Goal: Transaction & Acquisition: Purchase product/service

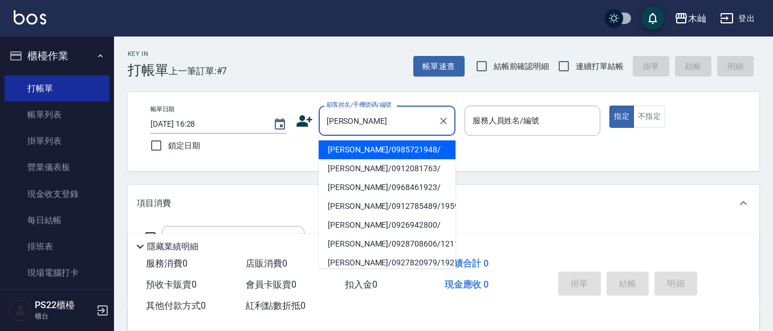
click at [339, 156] on li "[PERSON_NAME]/0985721948/" at bounding box center [387, 149] width 137 height 19
type input "[PERSON_NAME]/0985721948/"
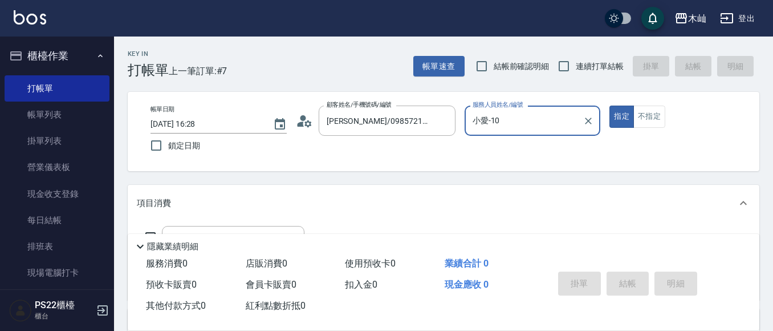
type input "小愛-10"
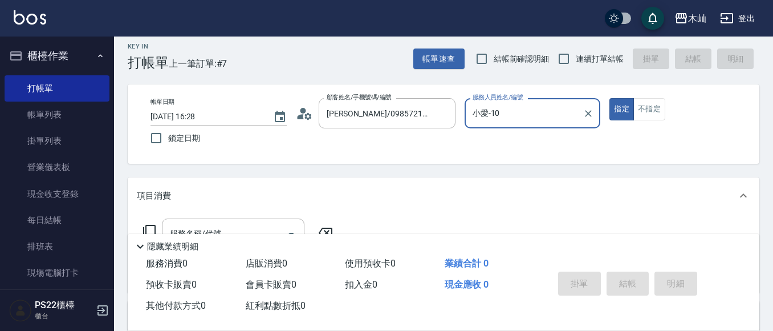
scroll to position [57, 0]
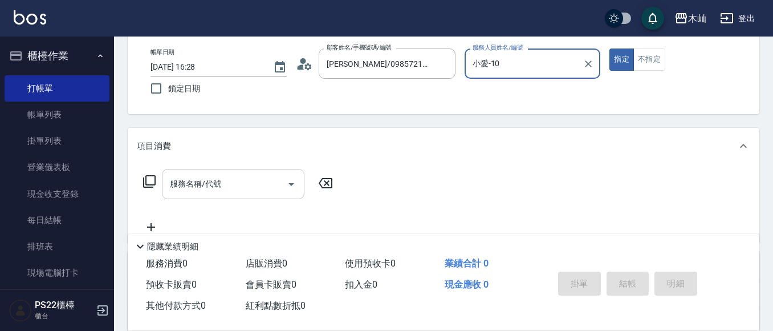
click at [206, 176] on div "服務名稱/代號 服務名稱/代號" at bounding box center [233, 184] width 142 height 30
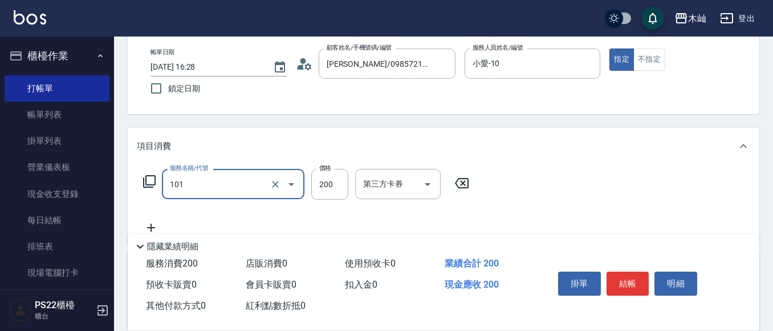
type input "洗髮(101)"
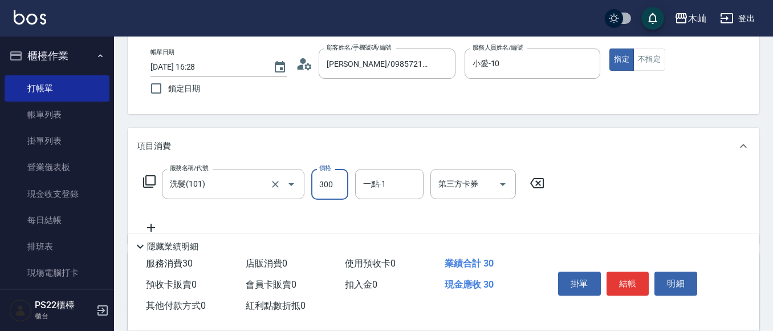
type input "300"
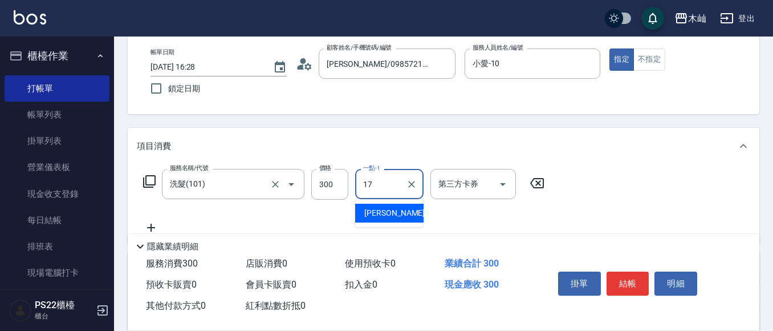
type input "[PERSON_NAME]-17"
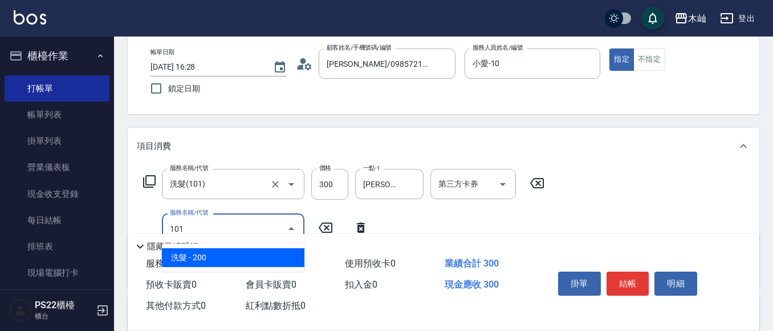
type input "洗髮(101)"
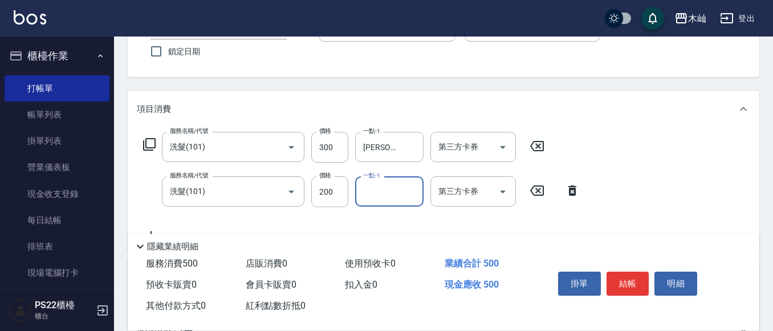
scroll to position [114, 0]
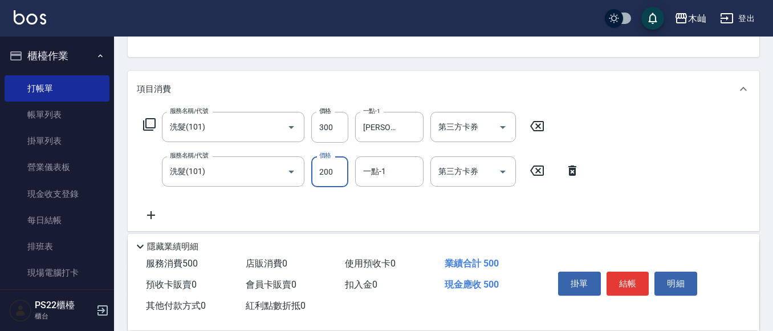
click at [332, 165] on input "200" at bounding box center [329, 171] width 37 height 31
type input "300"
click at [635, 281] on button "結帳" at bounding box center [627, 283] width 43 height 24
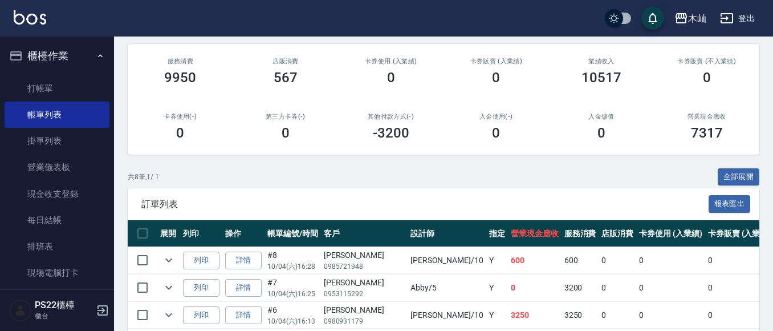
scroll to position [114, 0]
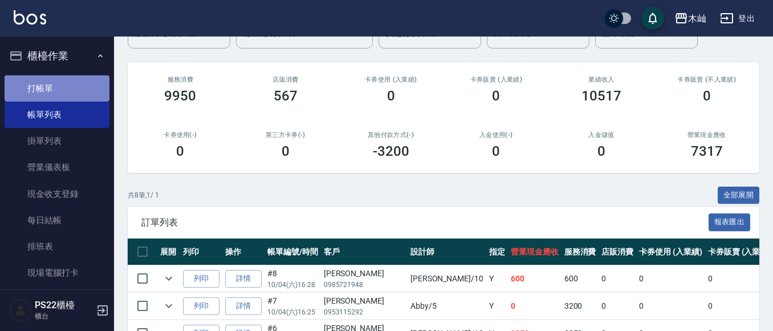
click at [57, 84] on link "打帳單" at bounding box center [57, 88] width 105 height 26
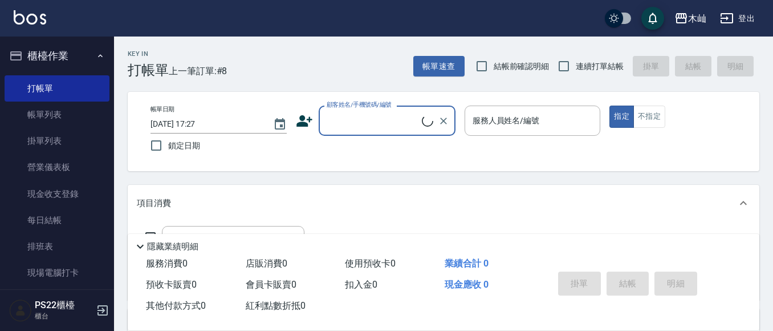
click at [409, 125] on input "顧客姓名/手機號碼/編號" at bounding box center [373, 121] width 98 height 20
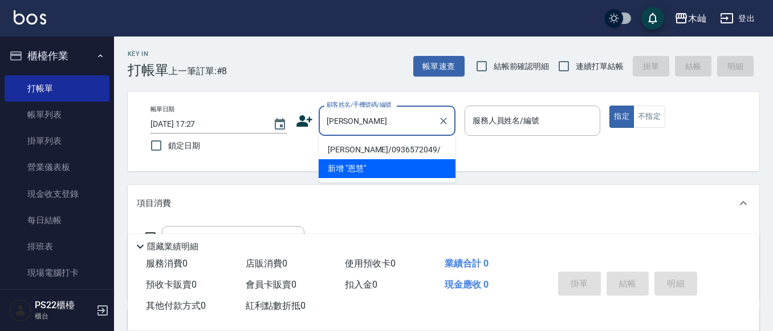
click at [372, 148] on li "[PERSON_NAME]/0936572049/" at bounding box center [387, 149] width 137 height 19
type input "[PERSON_NAME]/0936572049/"
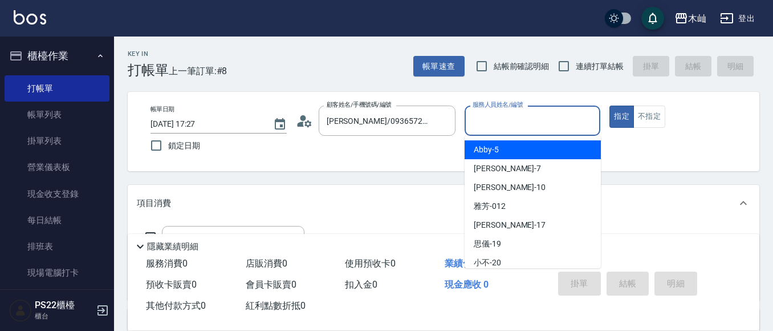
click at [495, 125] on input "服務人員姓名/編號" at bounding box center [533, 121] width 126 height 20
click at [493, 145] on span "Abby -5" at bounding box center [486, 150] width 25 height 12
type input "Abby-5"
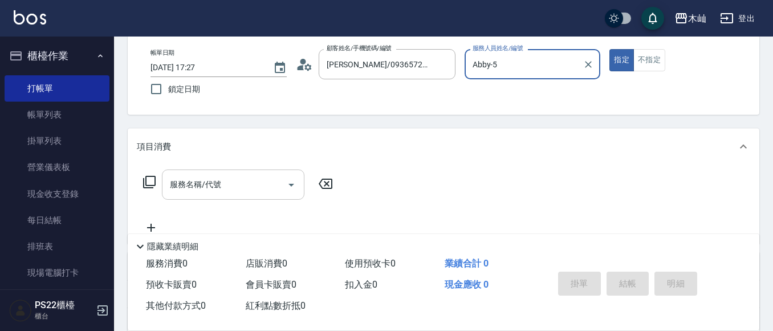
scroll to position [57, 0]
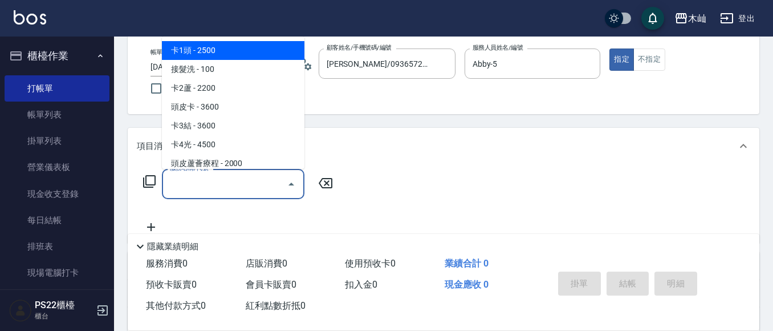
click at [238, 192] on input "服務名稱/代號" at bounding box center [224, 184] width 115 height 20
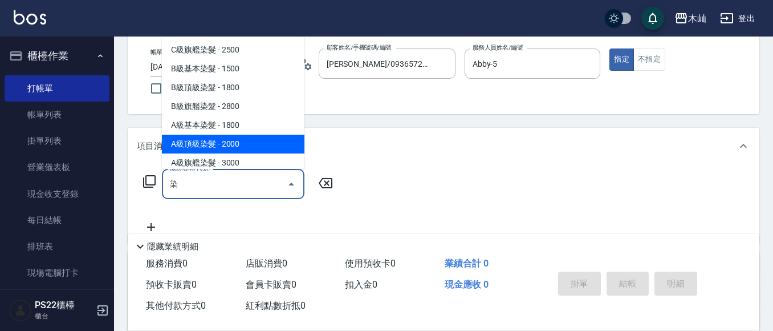
click at [237, 136] on span "A級頂級染髮 - 2000" at bounding box center [233, 144] width 142 height 19
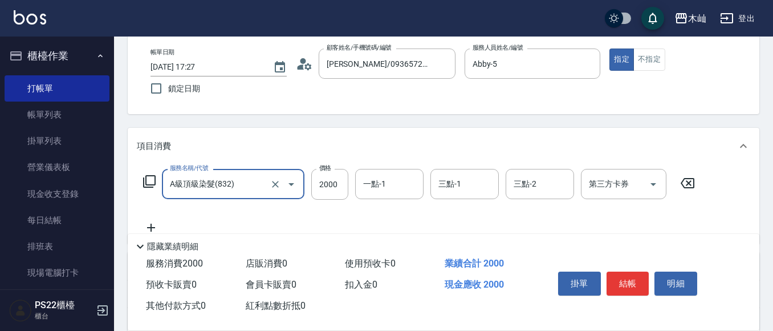
scroll to position [114, 0]
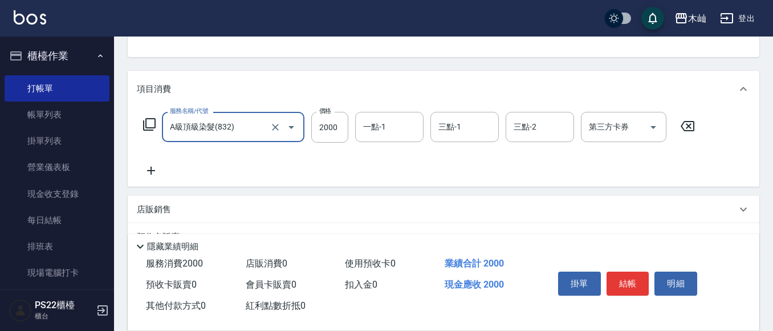
type input "A級頂級染髮(832)"
click at [151, 169] on icon at bounding box center [151, 170] width 8 height 8
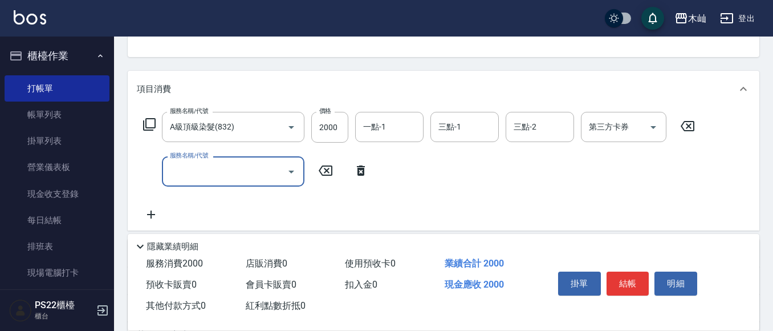
click at [197, 173] on input "服務名稱/代號" at bounding box center [224, 171] width 115 height 20
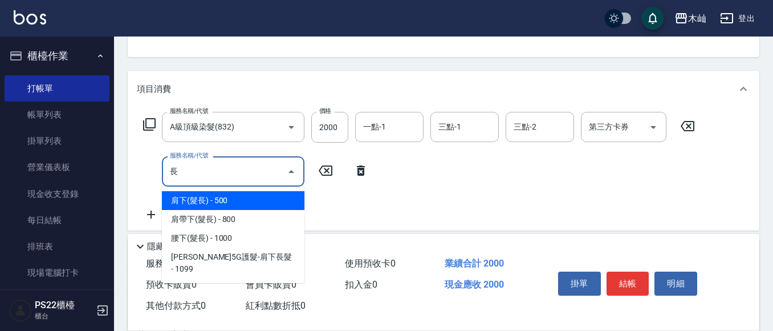
click at [219, 205] on span "肩下(髮長) - 500" at bounding box center [233, 200] width 142 height 19
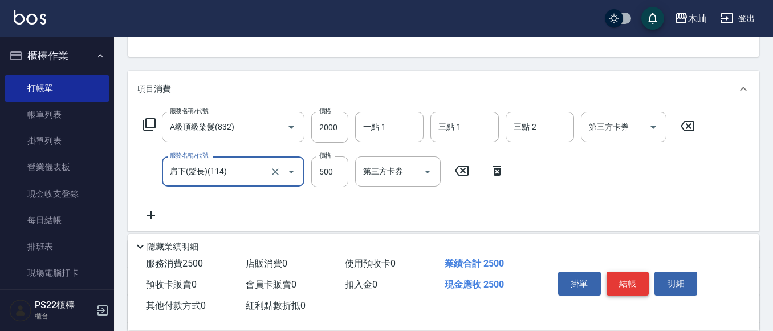
type input "肩下(髮長)(114)"
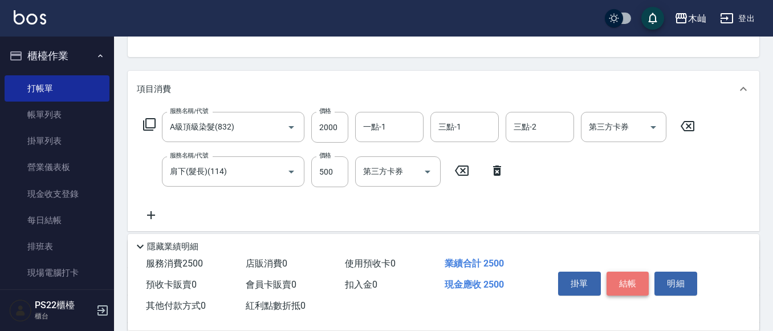
click at [622, 278] on button "結帳" at bounding box center [627, 283] width 43 height 24
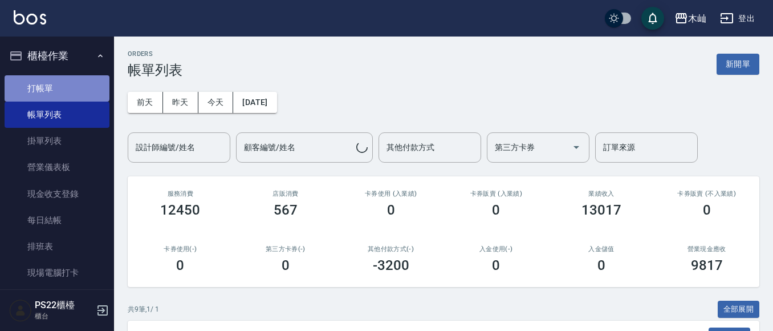
click at [56, 85] on link "打帳單" at bounding box center [57, 88] width 105 height 26
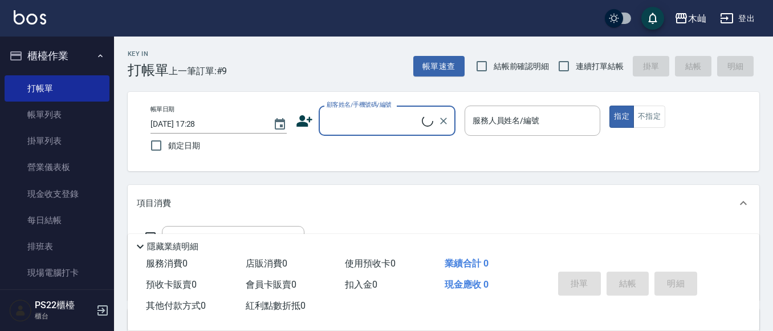
click at [360, 119] on input "顧客姓名/手機號碼/編號" at bounding box center [373, 121] width 98 height 20
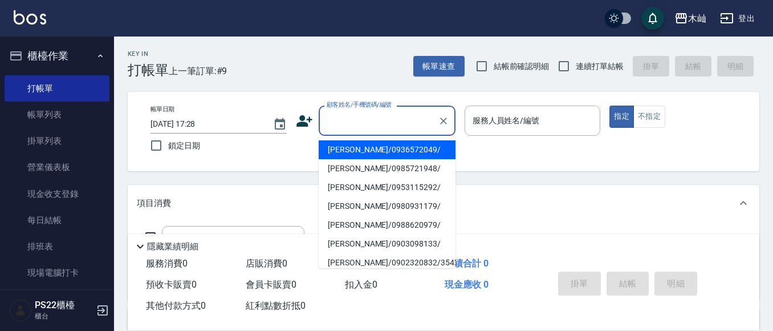
click at [302, 119] on icon at bounding box center [304, 120] width 16 height 11
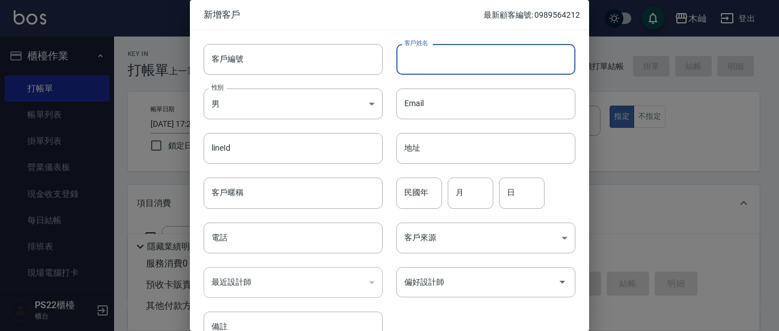
click at [482, 64] on input "客戶姓名" at bounding box center [485, 59] width 179 height 31
type input "[PERSON_NAME]"
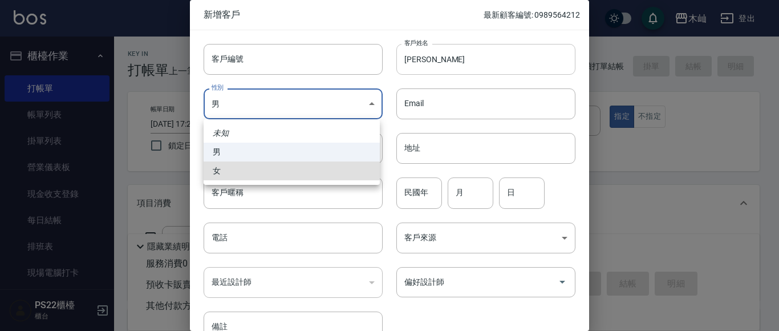
type input "[DEMOGRAPHIC_DATA]"
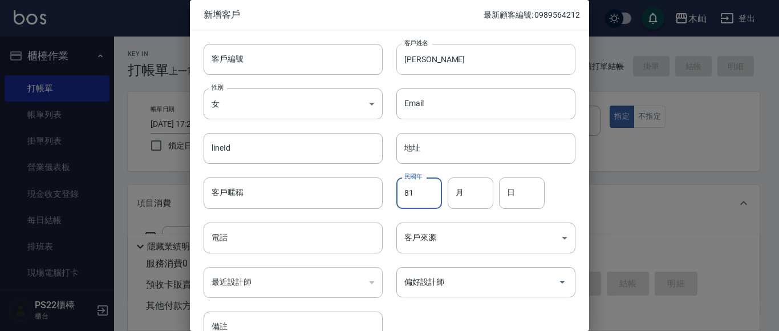
type input "81"
type input "09"
click at [424, 199] on input "81" at bounding box center [419, 192] width 46 height 31
drag, startPoint x: 423, startPoint y: 197, endPoint x: 397, endPoint y: 197, distance: 25.7
click at [402, 198] on input "81" at bounding box center [419, 192] width 46 height 31
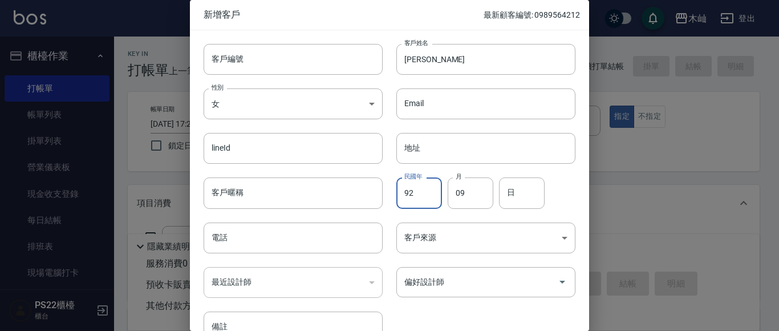
type input "92"
drag, startPoint x: 466, startPoint y: 193, endPoint x: 453, endPoint y: 193, distance: 12.5
click at [453, 193] on input "09" at bounding box center [470, 192] width 46 height 31
type input "06"
type input "04"
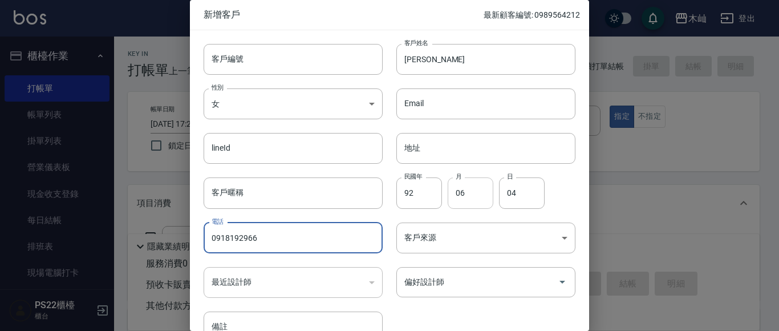
type input "0918192966"
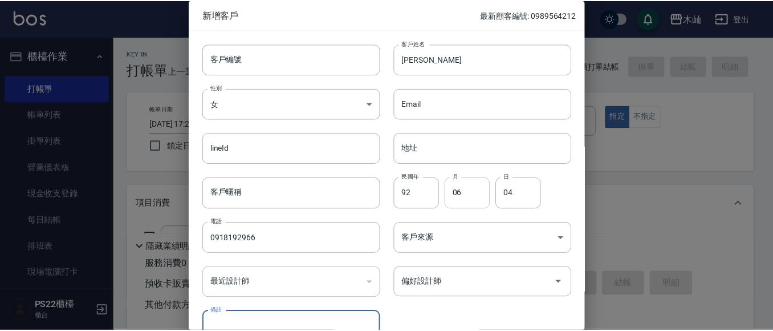
scroll to position [64, 0]
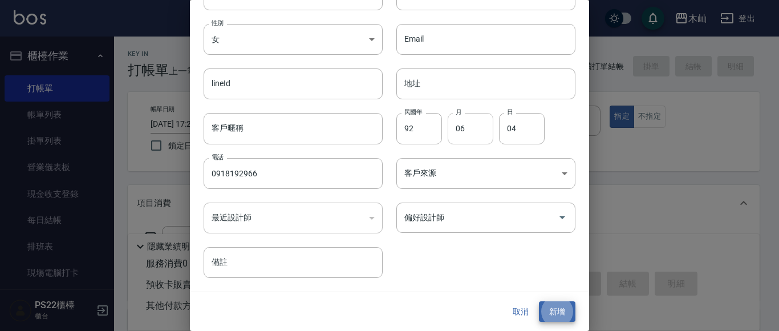
click at [539, 301] on button "新增" at bounding box center [557, 311] width 36 height 21
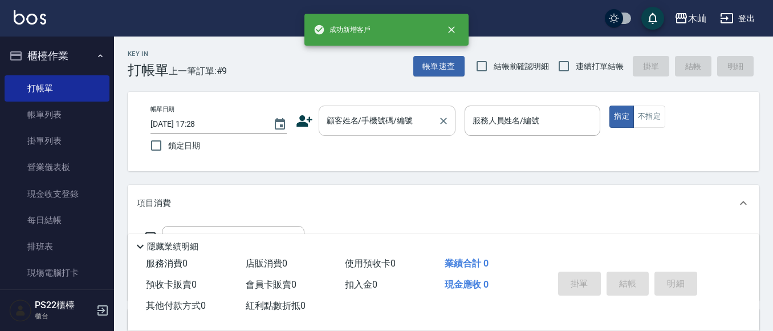
click at [421, 123] on input "顧客姓名/手機號碼/編號" at bounding box center [378, 121] width 109 height 20
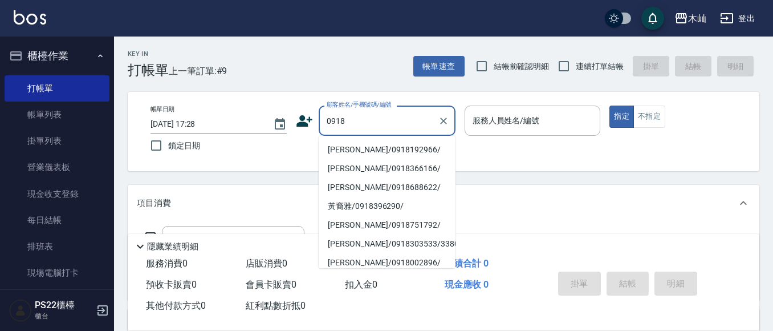
click at [397, 150] on li "[PERSON_NAME]/0918192966/" at bounding box center [387, 149] width 137 height 19
type input "[PERSON_NAME]/0918192966/"
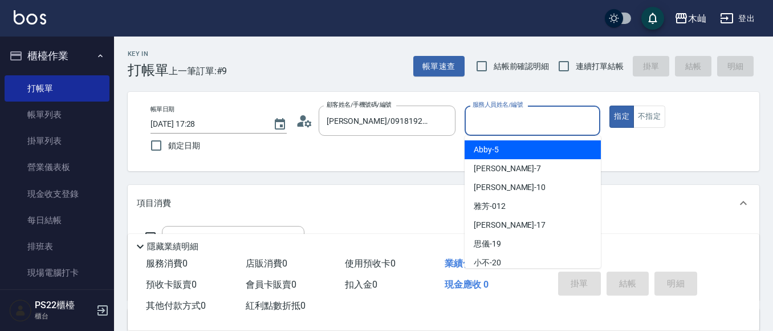
click at [508, 121] on input "服務人員姓名/編號" at bounding box center [533, 121] width 126 height 20
click at [502, 145] on div "Abby -5" at bounding box center [533, 149] width 136 height 19
type input "Abby-5"
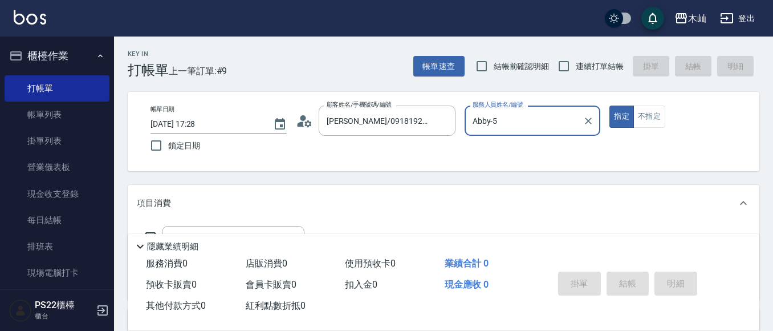
scroll to position [57, 0]
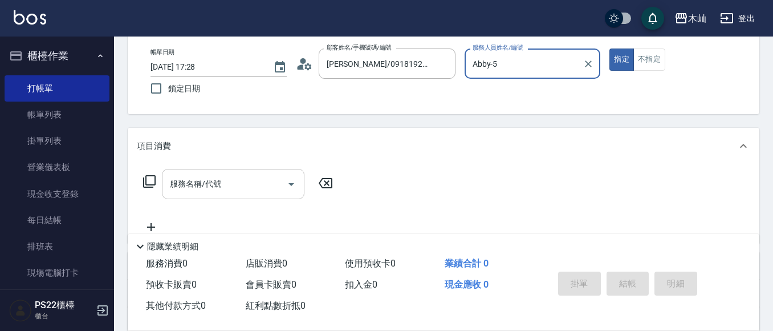
click at [275, 176] on input "服務名稱/代號" at bounding box center [224, 184] width 115 height 20
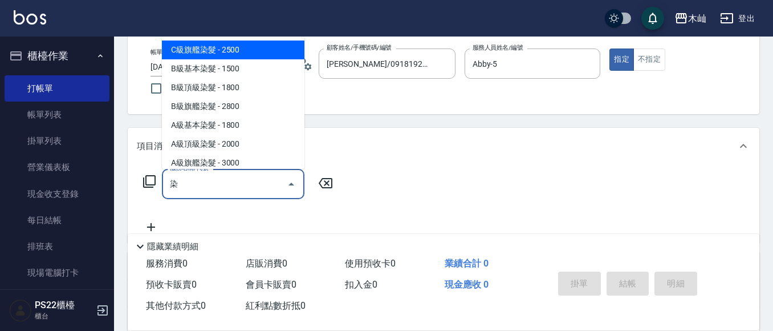
scroll to position [114, 0]
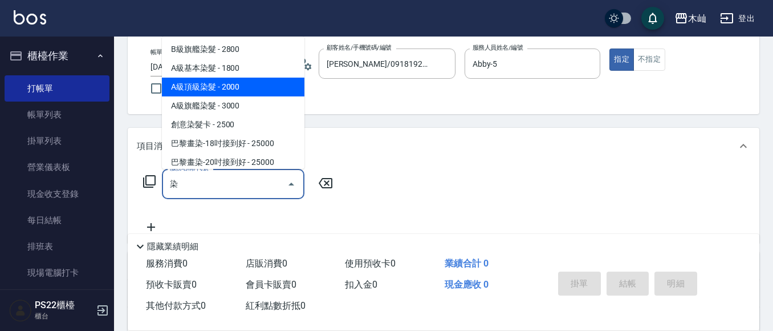
click at [253, 89] on span "A級頂級染髮 - 2000" at bounding box center [233, 87] width 142 height 19
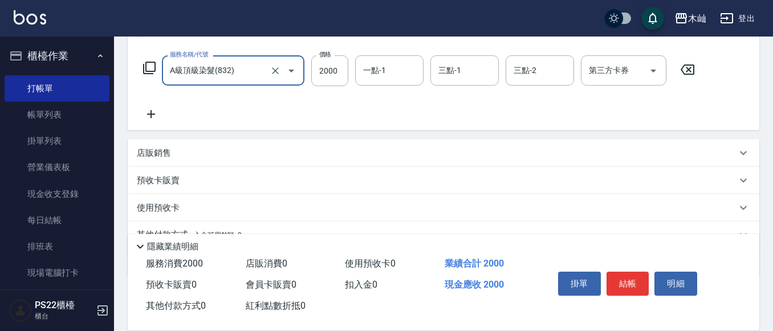
scroll to position [171, 0]
type input "A級頂級染髮(832)"
click at [152, 108] on icon at bounding box center [151, 114] width 28 height 14
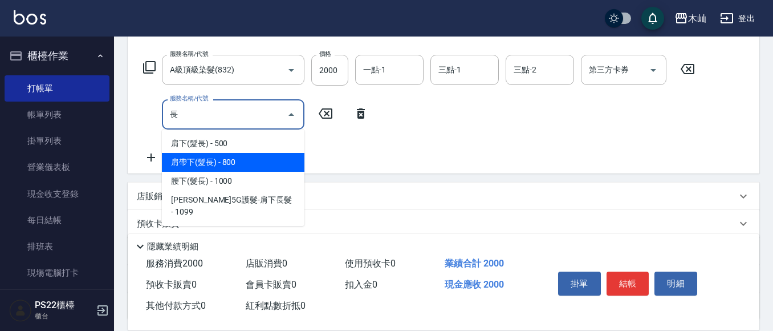
click at [213, 162] on span "肩帶下(髮長) - 800" at bounding box center [233, 162] width 142 height 19
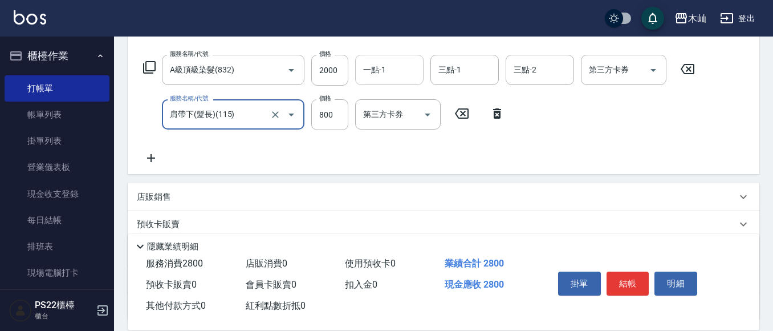
type input "肩帶下(髮長)(115)"
click at [382, 74] on div "一點-1 一點-1" at bounding box center [389, 70] width 68 height 30
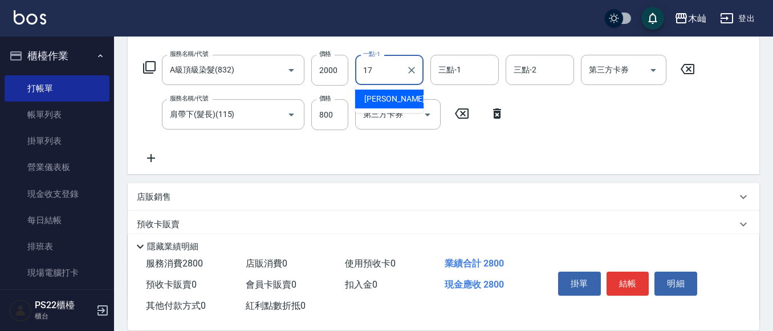
type input "[PERSON_NAME]-17"
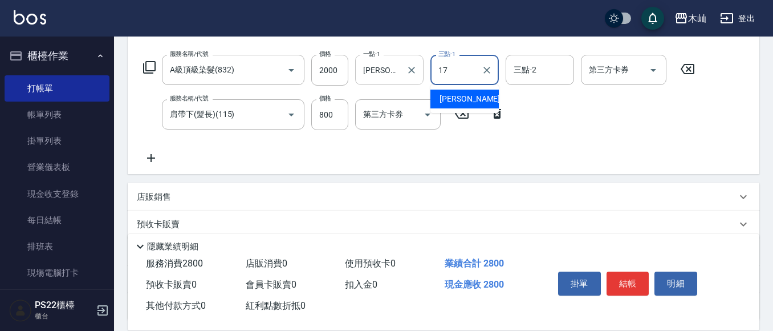
type input "[PERSON_NAME]-17"
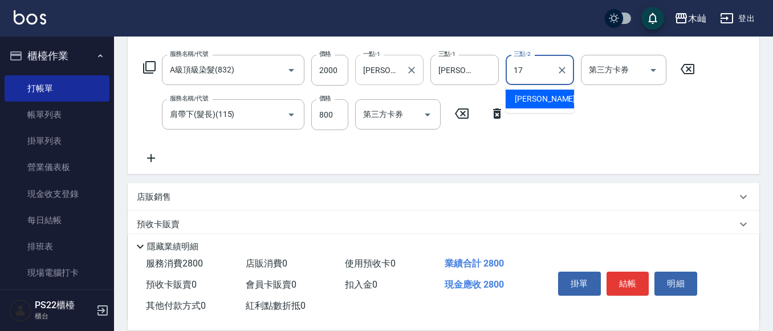
type input "[PERSON_NAME]-17"
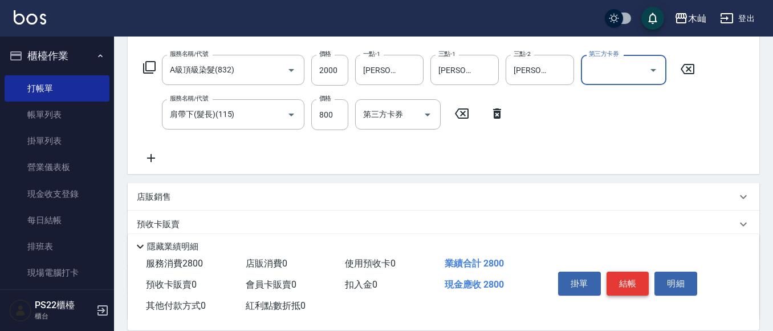
click at [623, 274] on button "結帳" at bounding box center [627, 283] width 43 height 24
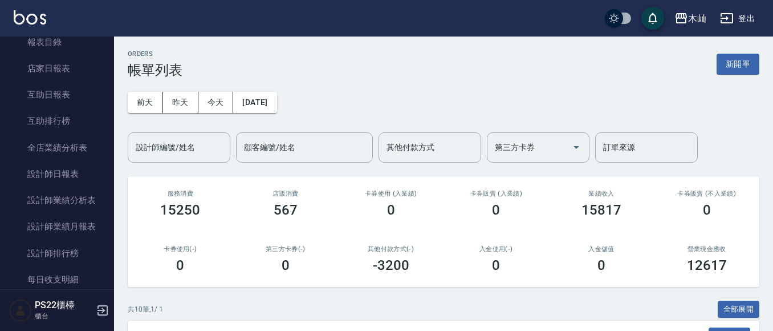
scroll to position [342, 0]
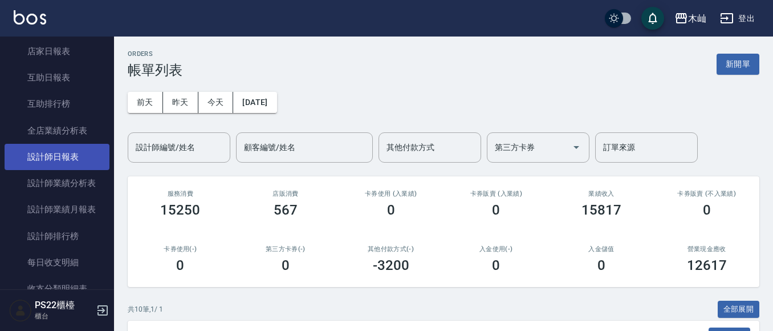
click at [72, 150] on link "設計師日報表" at bounding box center [57, 157] width 105 height 26
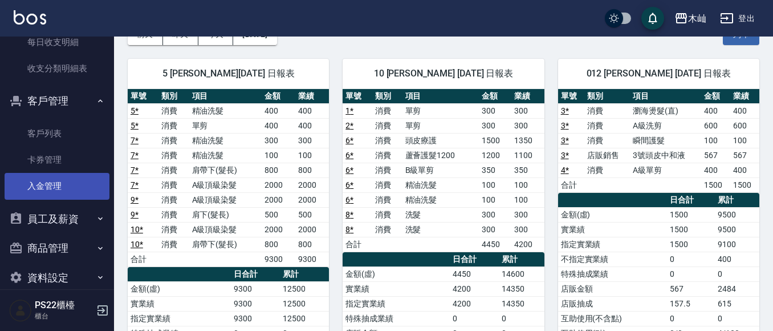
scroll to position [570, 0]
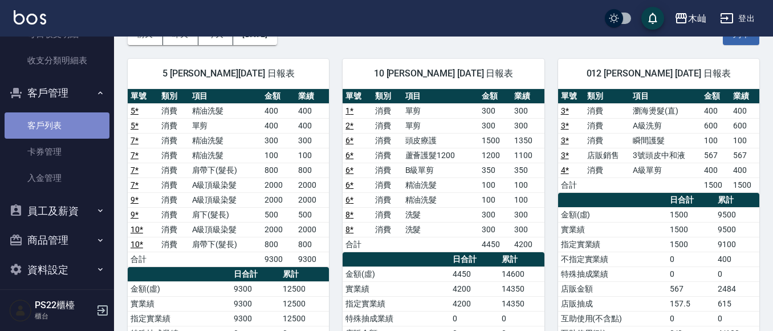
click at [64, 123] on link "客戶列表" at bounding box center [57, 125] width 105 height 26
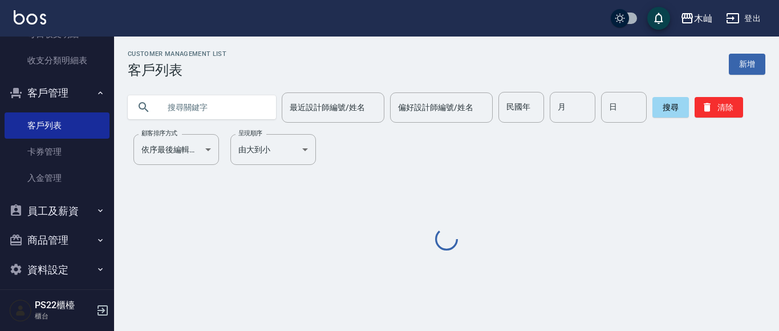
click at [223, 107] on input "text" at bounding box center [213, 107] width 107 height 31
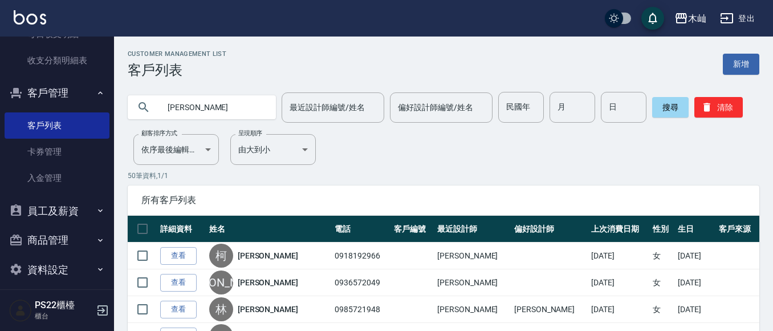
type input "[PERSON_NAME]"
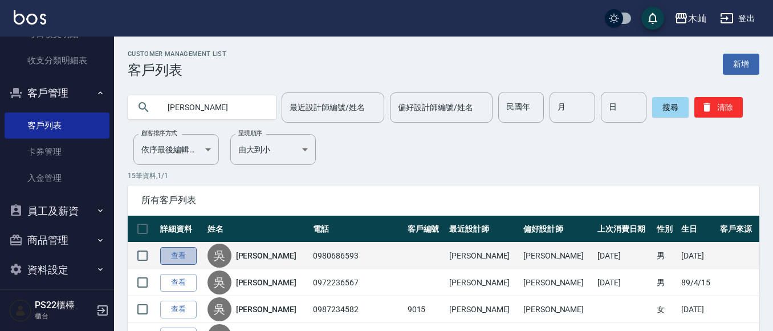
click at [166, 262] on link "查看" at bounding box center [178, 256] width 36 height 18
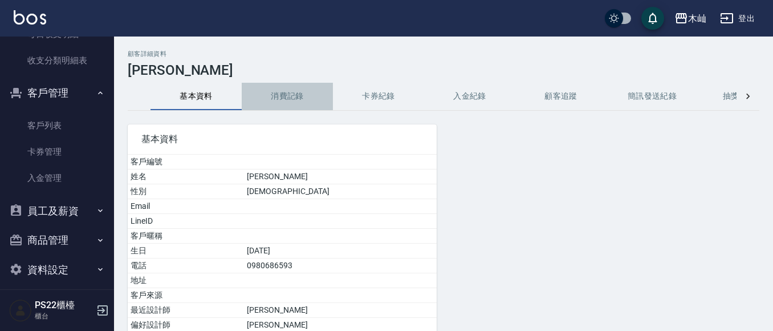
click at [272, 93] on button "消費記錄" at bounding box center [287, 96] width 91 height 27
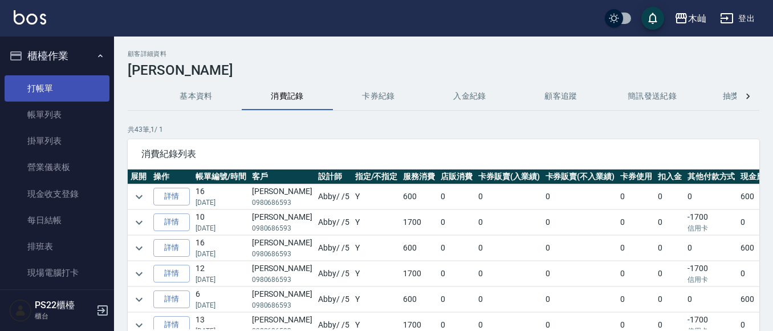
click at [69, 88] on link "打帳單" at bounding box center [57, 88] width 105 height 26
